Goal: Task Accomplishment & Management: Manage account settings

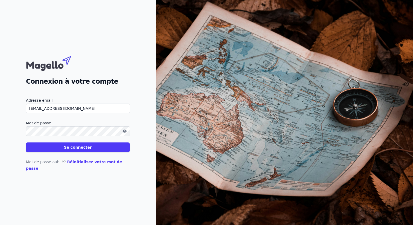
click at [70, 152] on button "Se connecter" at bounding box center [78, 148] width 104 height 10
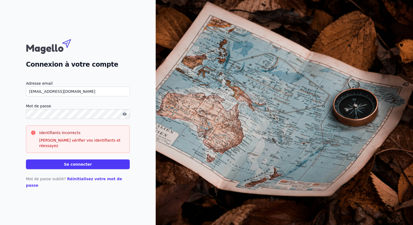
click at [101, 164] on button "Se connecter" at bounding box center [78, 165] width 104 height 10
click at [83, 168] on button "Se connecter" at bounding box center [78, 165] width 104 height 10
click at [97, 96] on input "fabien.beugnier@skynet.be" at bounding box center [78, 92] width 104 height 10
type input "fabien.beugnier@skynet.be"
click at [119, 76] on div "Connexion à votre compte Adresse email fabien.beugnier@skynet.be Mot de passe I…" at bounding box center [78, 112] width 104 height 152
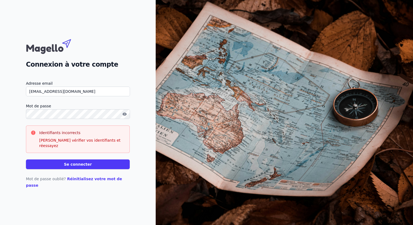
click at [23, 124] on div "Connexion à votre compte Adresse email fabien.beugnier@skynet.be Mot de passe I…" at bounding box center [78, 112] width 156 height 225
click at [26, 160] on button "Se connecter" at bounding box center [78, 165] width 104 height 10
click at [66, 164] on button "Se connecter" at bounding box center [78, 165] width 104 height 10
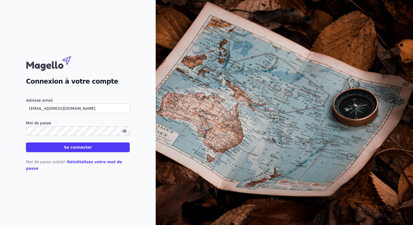
type input "[EMAIL_ADDRESS][DOMAIN_NAME]"
click at [100, 150] on button "Se connecter" at bounding box center [78, 148] width 104 height 10
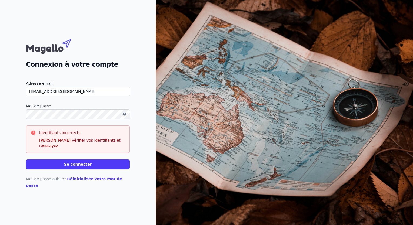
click at [92, 179] on link "Réinitialisez votre mot de passe" at bounding box center [74, 182] width 96 height 11
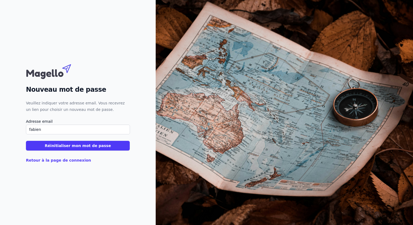
click at [127, 114] on div "Nouveau mot de passe Veuillez indiquer votre adresse email. Vous recevrez un li…" at bounding box center [78, 113] width 104 height 102
click at [71, 134] on input "fabien" at bounding box center [78, 130] width 104 height 10
type input "[EMAIL_ADDRESS][DOMAIN_NAME]"
click at [72, 146] on button "Réinitialiser mon mot de passe" at bounding box center [78, 146] width 104 height 10
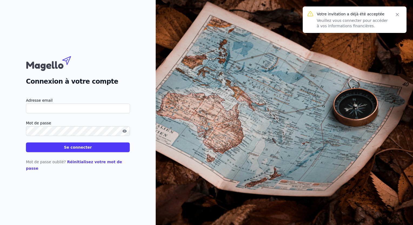
click at [50, 117] on form "Adresse email Mot de passe Se connecter" at bounding box center [78, 124] width 104 height 55
click at [51, 114] on input "Adresse email" at bounding box center [78, 109] width 104 height 10
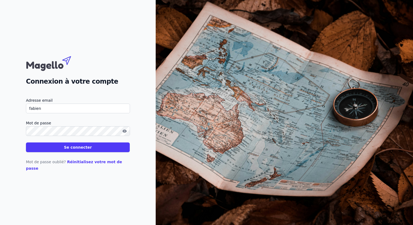
click at [26, 143] on button "Se connecter" at bounding box center [78, 148] width 104 height 10
click at [99, 95] on div "Connexion à votre compte Adresse email fabien Mot de passe Se connecter Mot de …" at bounding box center [78, 113] width 104 height 118
click at [26, 143] on button "Se connecter" at bounding box center [78, 148] width 104 height 10
click at [55, 110] on input "fabien" at bounding box center [78, 109] width 104 height 10
type input "[EMAIL_ADDRESS][DOMAIN_NAME]"
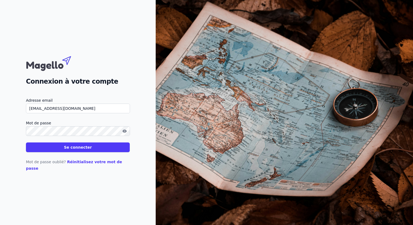
click at [66, 127] on label "Mot de passe" at bounding box center [78, 123] width 104 height 6
click at [89, 150] on button "Se connecter" at bounding box center [78, 148] width 104 height 10
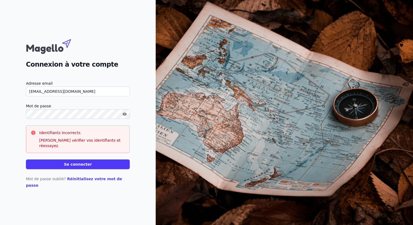
click at [26, 160] on button "Se connecter" at bounding box center [78, 165] width 104 height 10
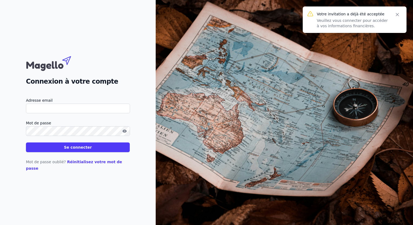
click at [48, 109] on input "Adresse email" at bounding box center [78, 109] width 104 height 10
click at [58, 127] on label "Mot de passe" at bounding box center [78, 123] width 104 height 6
click at [26, 143] on button "Se connecter" at bounding box center [78, 148] width 104 height 10
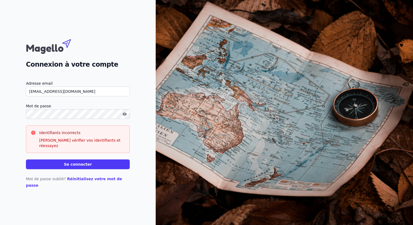
click at [91, 96] on input "[EMAIL_ADDRESS][DOMAIN_NAME]" at bounding box center [78, 92] width 104 height 10
type input "[EMAIL_ADDRESS][DOMAIN_NAME]"
click at [95, 77] on div "Connexion à votre compte Adresse email [EMAIL_ADDRESS][DOMAIN_NAME] Mot de pass…" at bounding box center [78, 112] width 104 height 152
click at [79, 165] on button "Se connecter" at bounding box center [78, 165] width 104 height 10
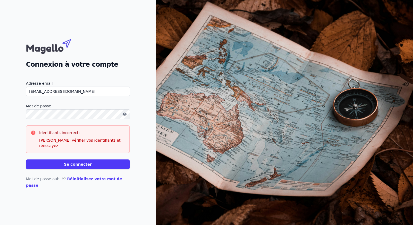
click at [79, 165] on button "Se connecter" at bounding box center [78, 165] width 104 height 10
click at [125, 115] on icon "button" at bounding box center [124, 114] width 1 height 1
click at [125, 116] on icon "button" at bounding box center [125, 115] width 4 height 4
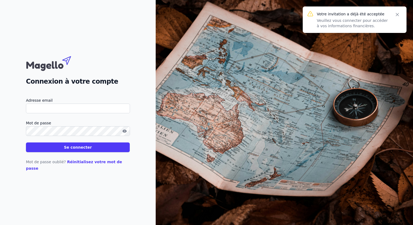
click at [401, 15] on button "Close" at bounding box center [397, 15] width 10 height 8
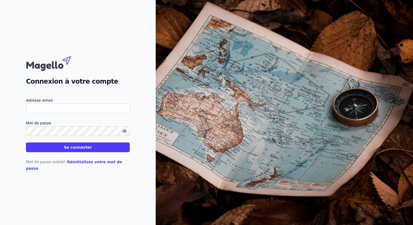
click at [49, 113] on input "Adresse email" at bounding box center [78, 109] width 104 height 10
type input "fabien.beugnier@fintro.be"
click at [61, 151] on button "Se connecter" at bounding box center [78, 148] width 104 height 10
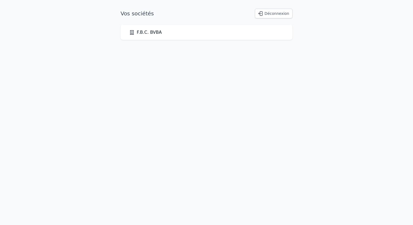
click at [155, 32] on link "F.B.C. BVBA" at bounding box center [145, 32] width 32 height 6
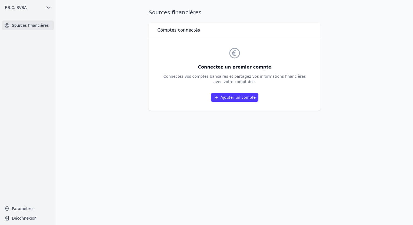
click at [236, 98] on link "Ajouter un compte" at bounding box center [235, 97] width 48 height 9
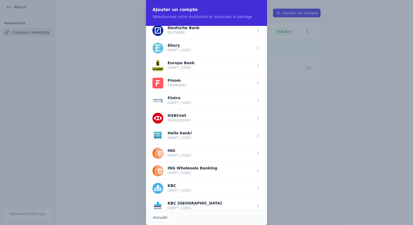
scroll to position [302, 0]
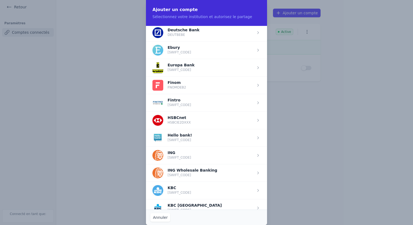
click at [221, 99] on span "button" at bounding box center [206, 103] width 121 height 18
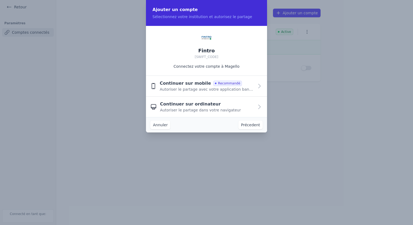
scroll to position [0, 0]
click at [239, 85] on div "Continuer sur mobile Recommandé Autoriser le partage avec votre application ban…" at bounding box center [207, 86] width 94 height 12
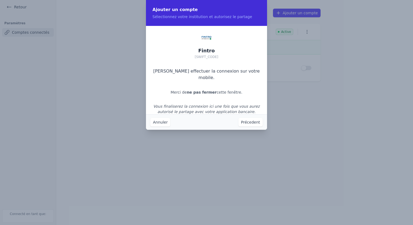
click at [249, 123] on button "Précedent" at bounding box center [250, 122] width 24 height 9
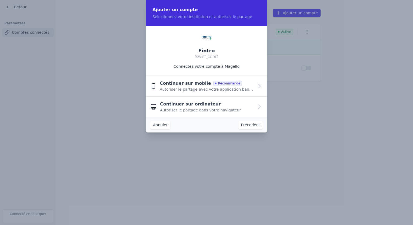
click at [200, 87] on span "Autoriser le partage avec votre application bancaire" at bounding box center [207, 89] width 94 height 5
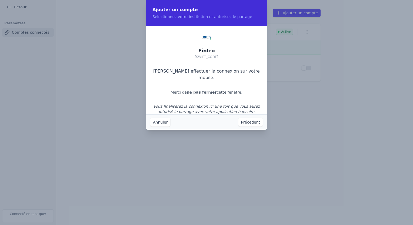
click at [163, 122] on button "Annuler" at bounding box center [160, 122] width 20 height 9
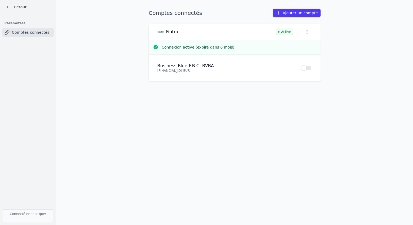
click at [300, 10] on link "Ajouter un compte" at bounding box center [297, 13] width 48 height 9
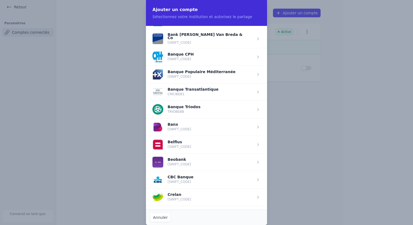
scroll to position [104, 0]
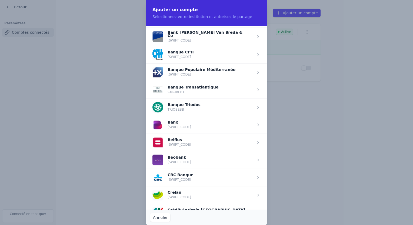
click at [182, 140] on span "button" at bounding box center [206, 143] width 121 height 18
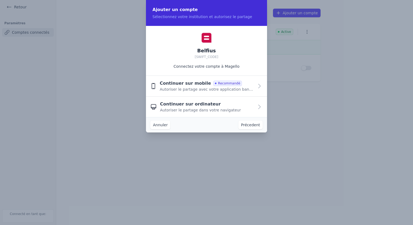
click at [219, 84] on span "Recommandé" at bounding box center [227, 83] width 29 height 5
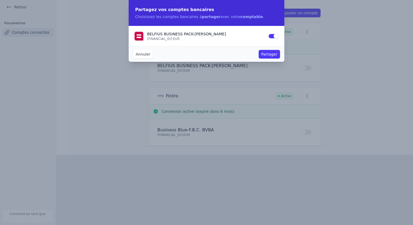
click at [270, 52] on button "Partager" at bounding box center [269, 54] width 21 height 9
